Goal: Navigation & Orientation: Find specific page/section

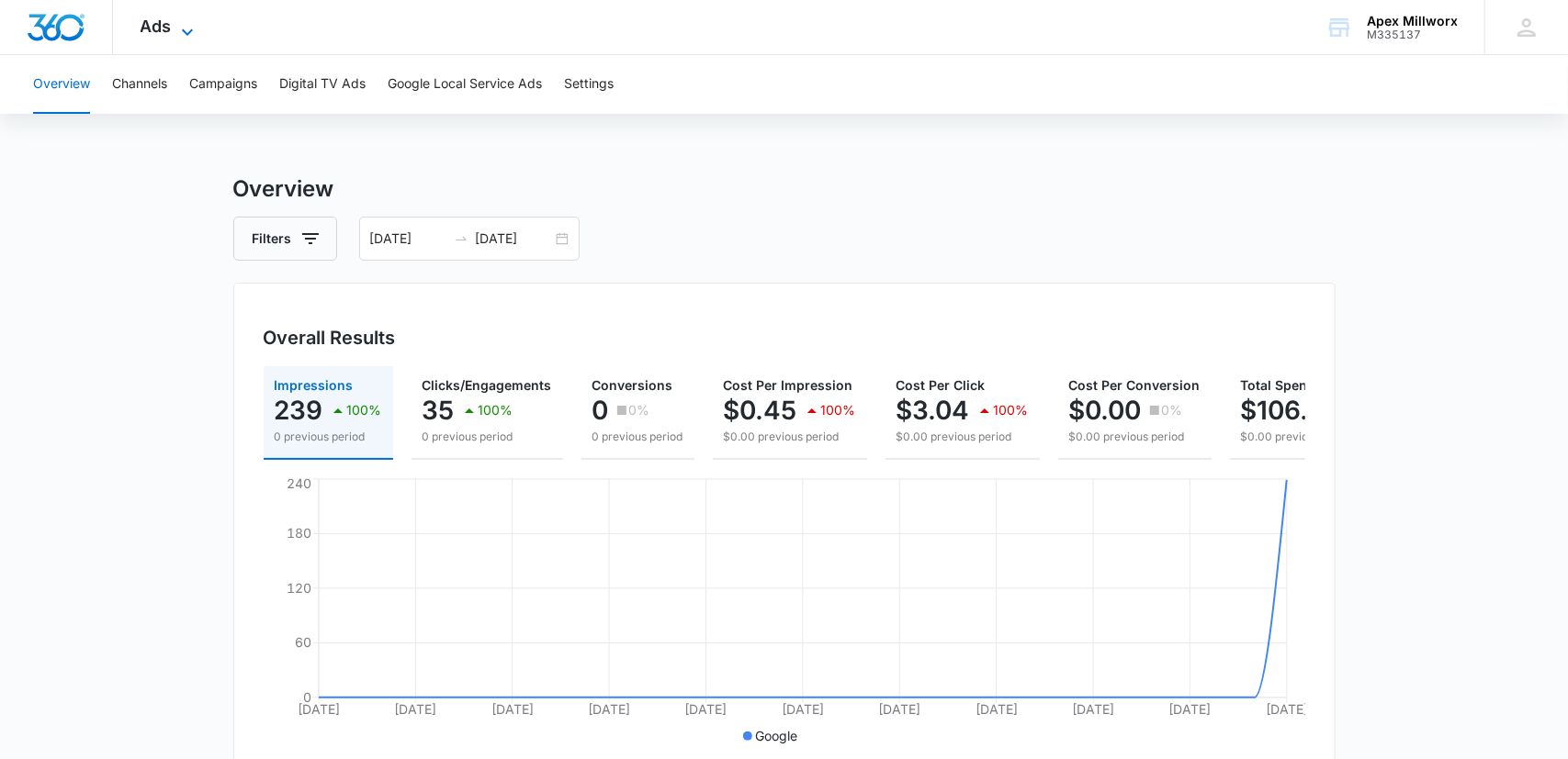
click at [147, 31] on span "Ads" at bounding box center [156, 27] width 32 height 20
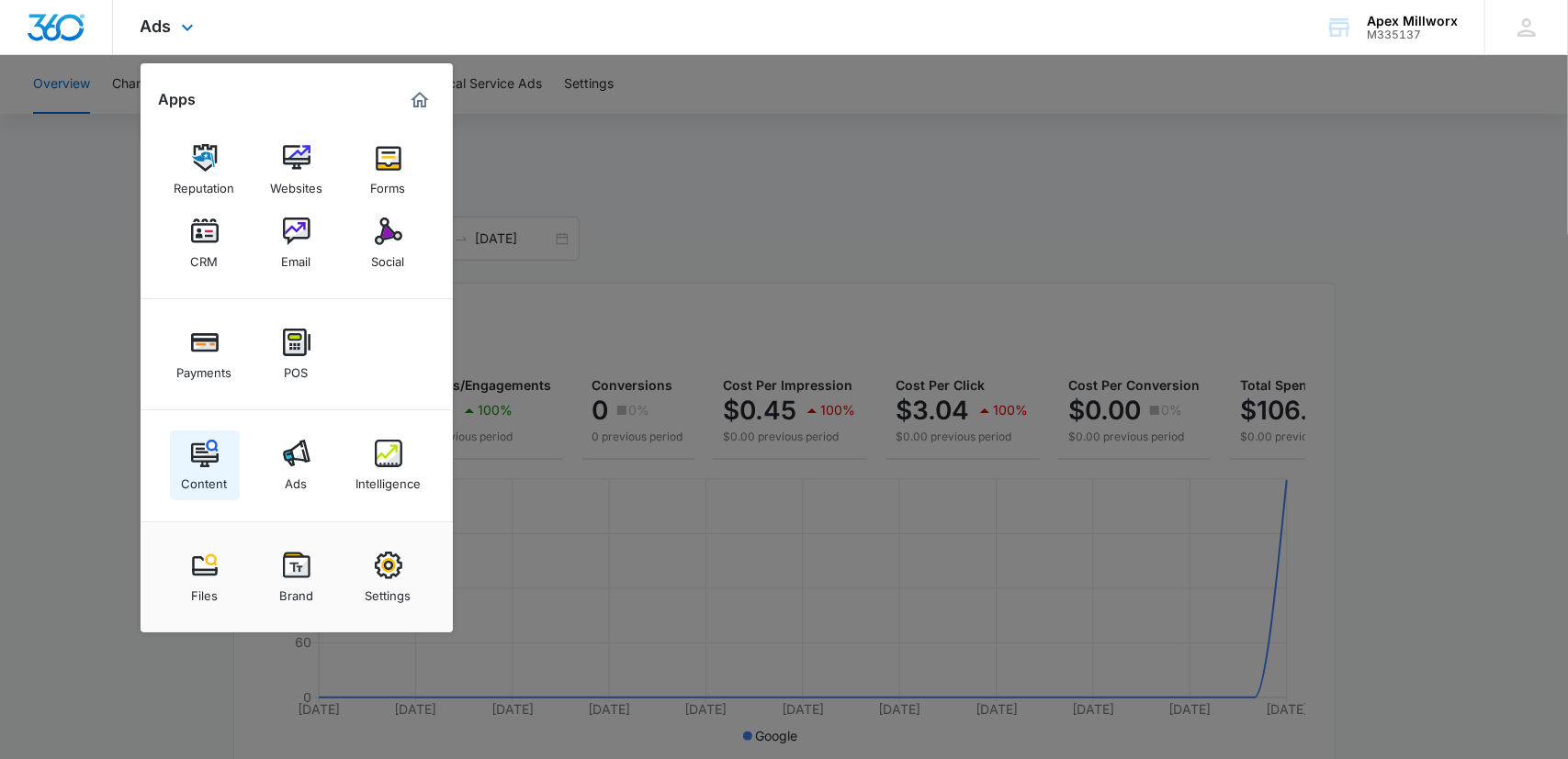
click at [205, 473] on div "Content" at bounding box center [205, 479] width 45 height 24
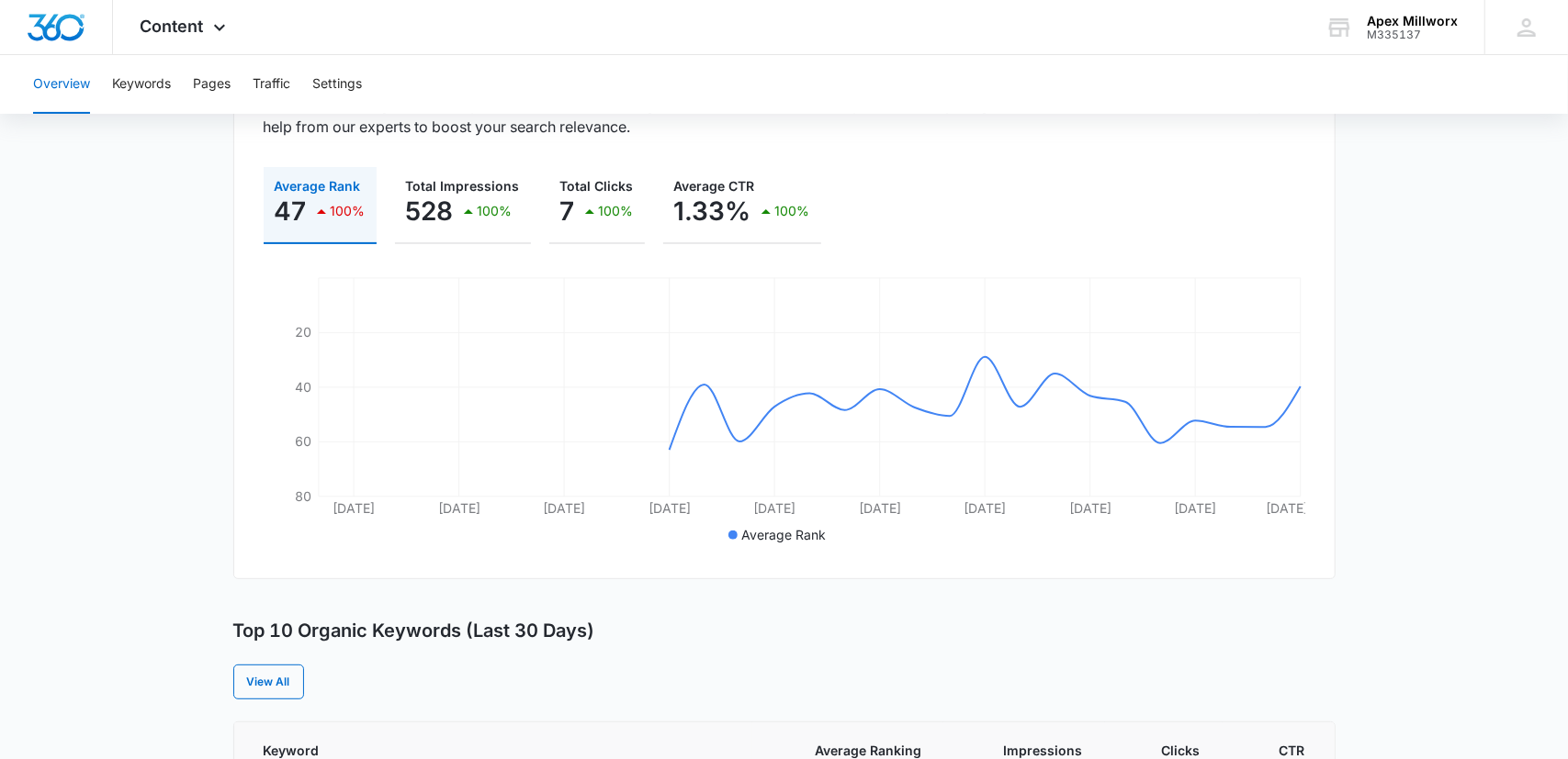
scroll to position [184, 0]
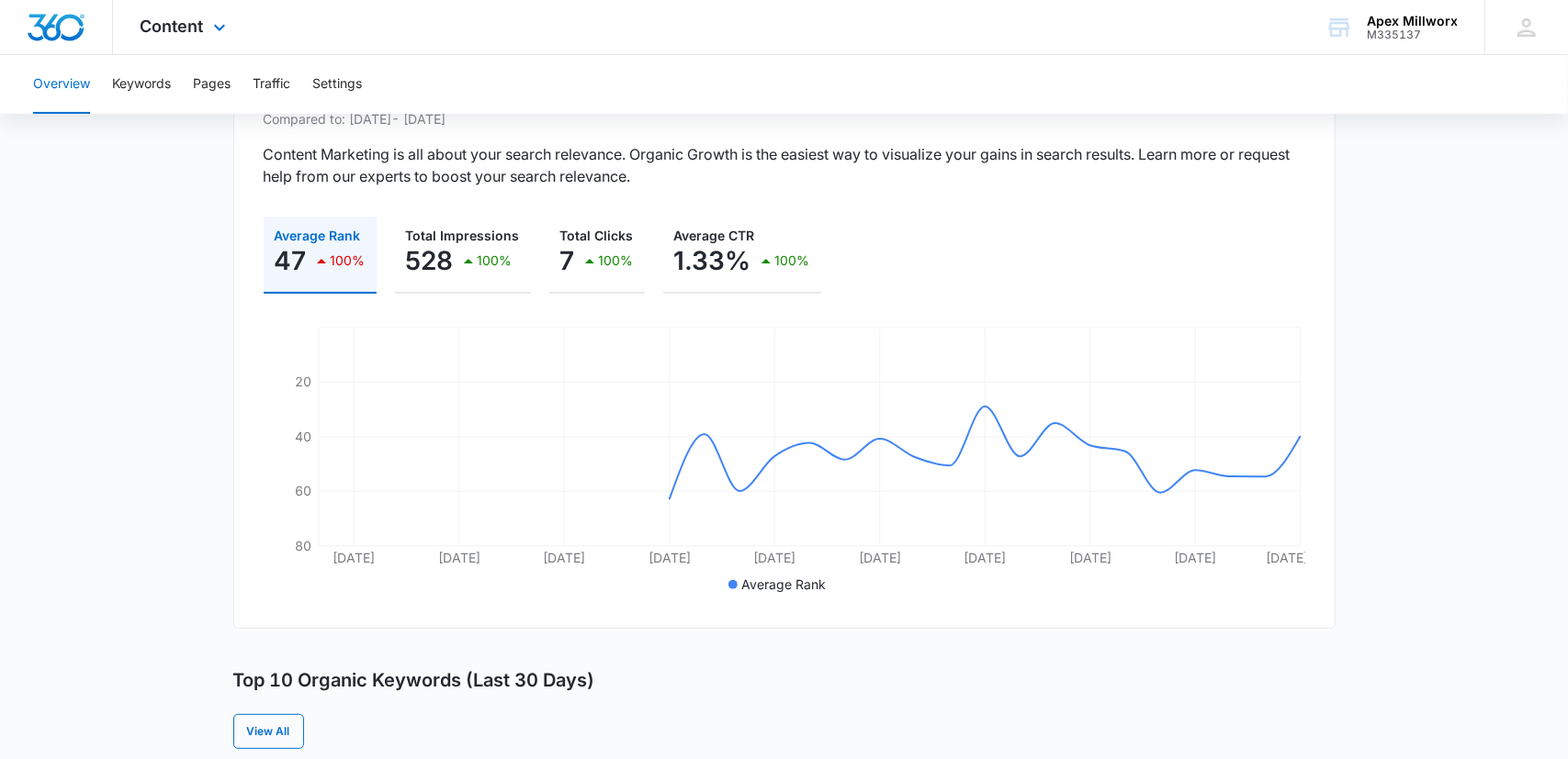
click at [186, 40] on div "Content Apps Reputation Websites Forms CRM Email Social Payments POS Content Ad…" at bounding box center [185, 27] width 145 height 54
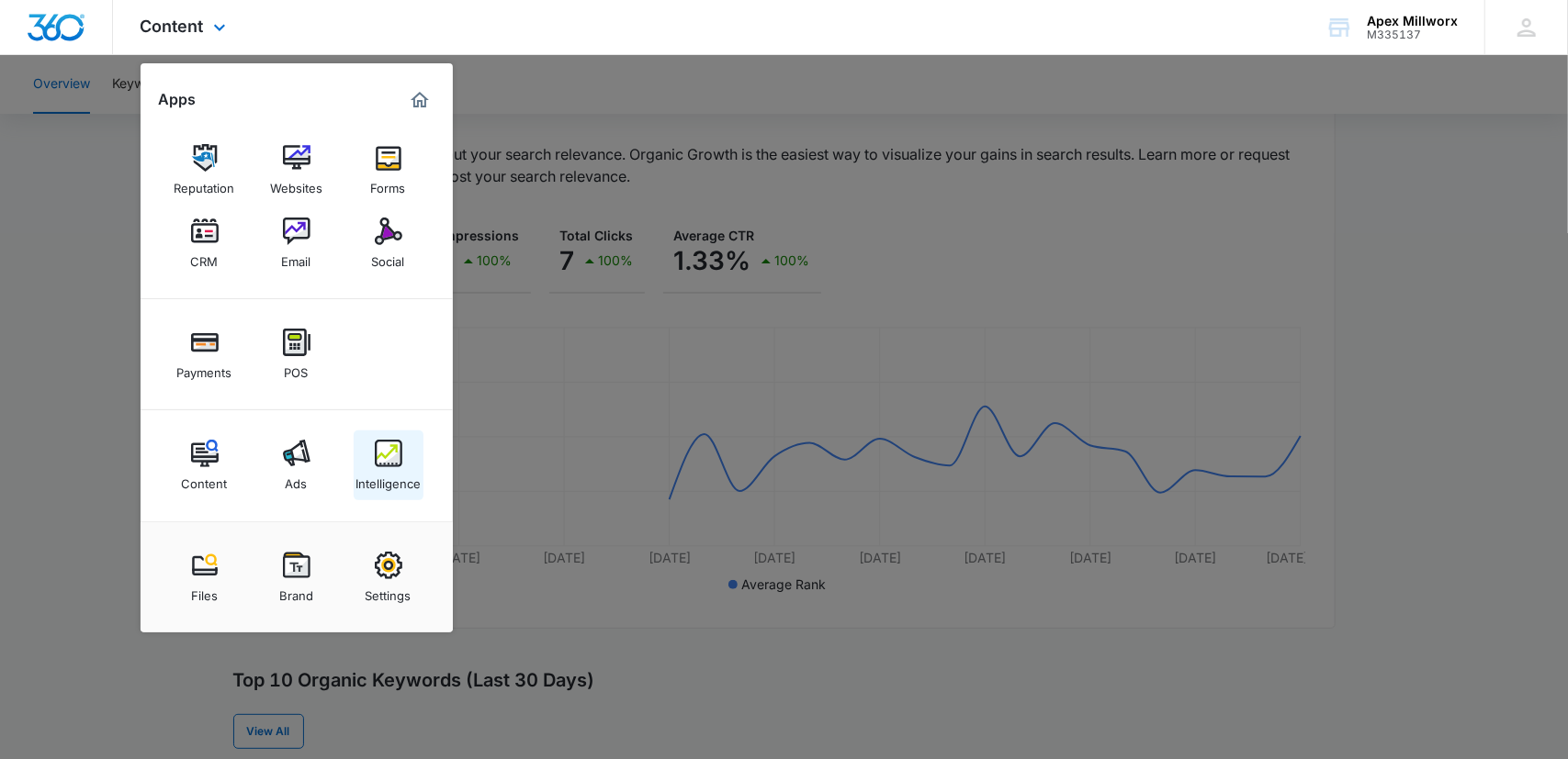
click at [412, 469] on div "Intelligence" at bounding box center [389, 479] width 65 height 24
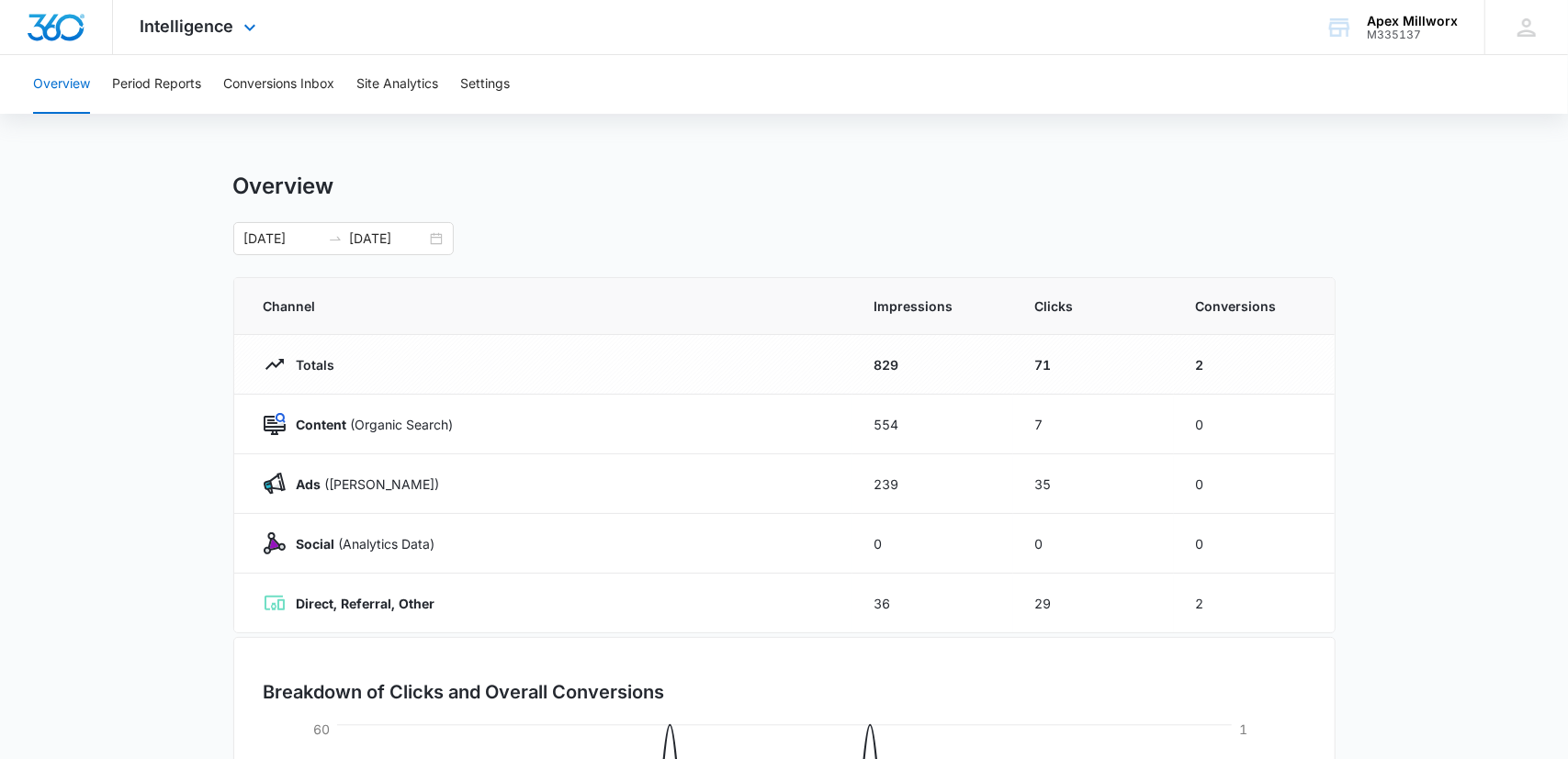
click at [59, 33] on img "Dashboard" at bounding box center [55, 28] width 58 height 28
